Goal: Navigation & Orientation: Find specific page/section

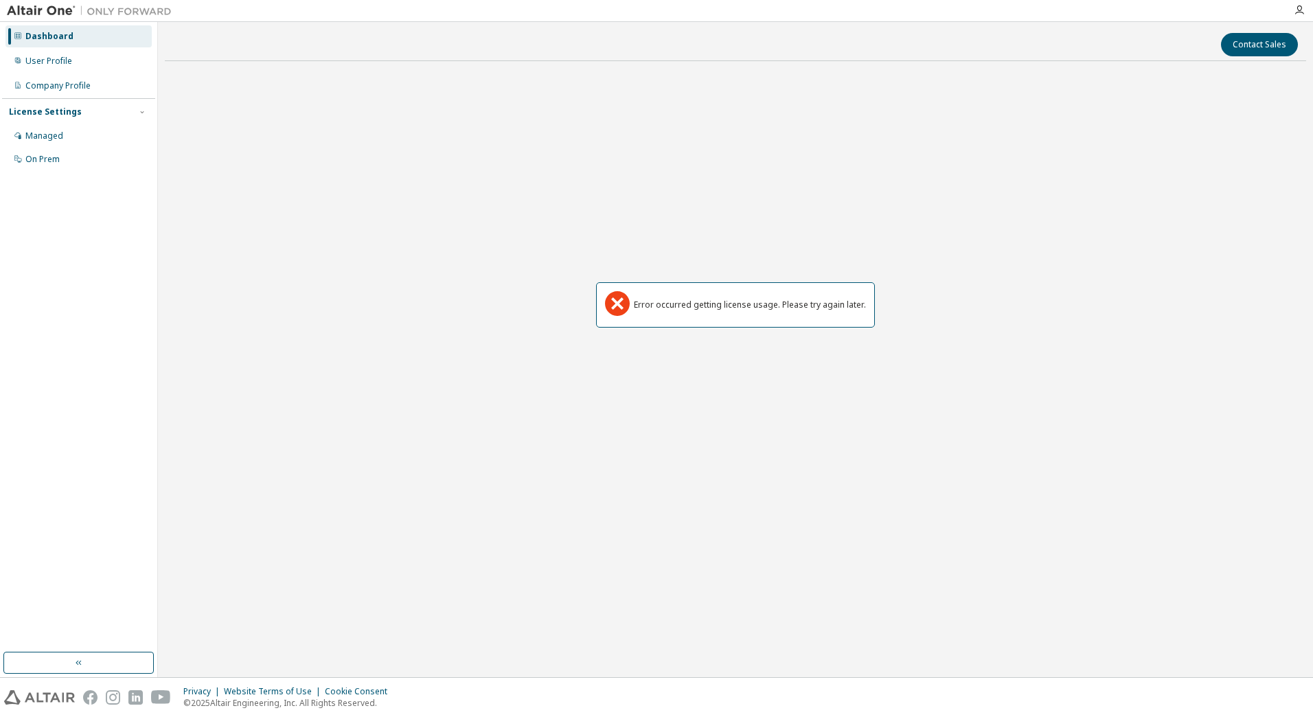
click at [62, 34] on div "Dashboard" at bounding box center [49, 36] width 48 height 11
